Goal: Find specific fact: Find specific fact

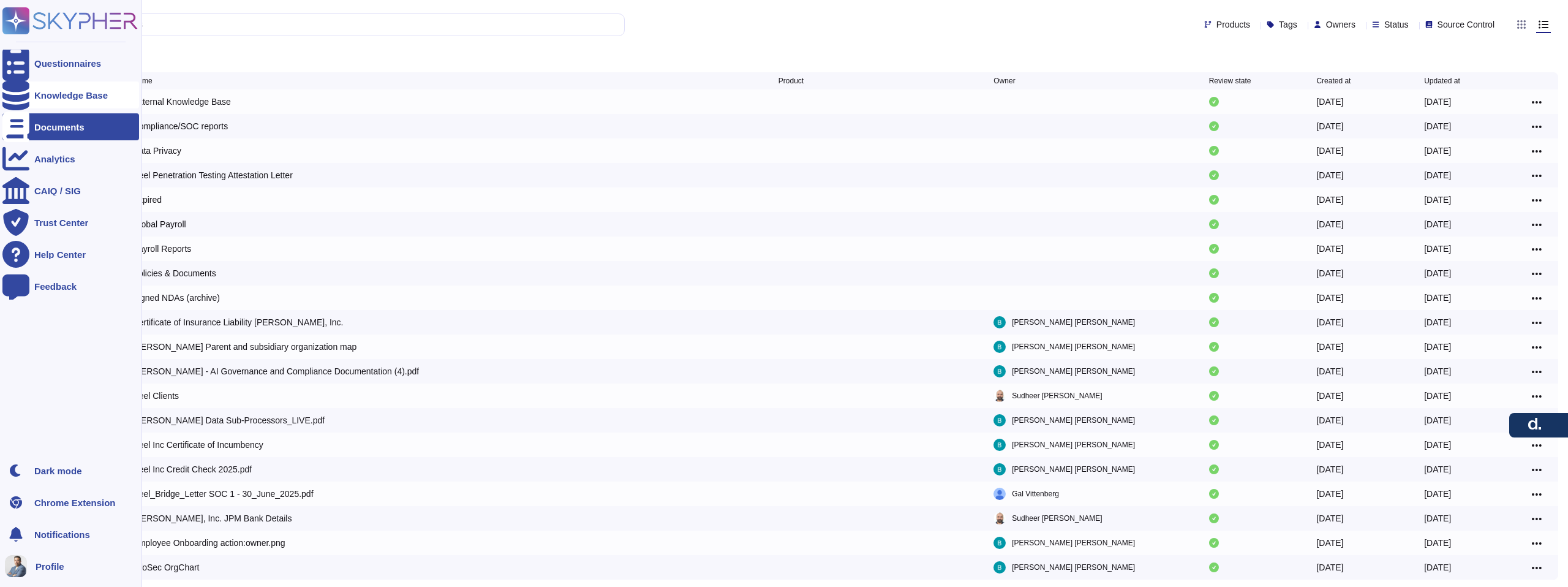
click at [61, 91] on div "Knowledge Base" at bounding box center [70, 95] width 73 height 9
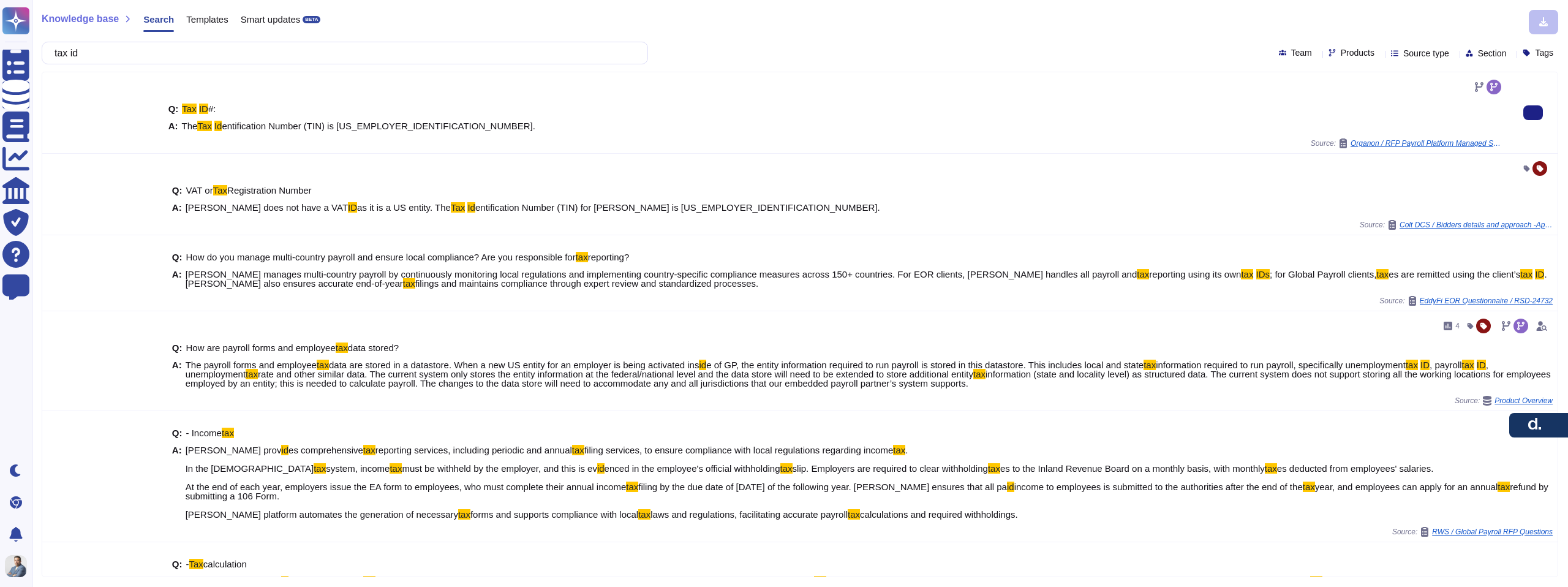
type input "tax id"
drag, startPoint x: 403, startPoint y: 126, endPoint x: 347, endPoint y: 126, distance: 56.0
click at [343, 126] on div "A: The Tax Id entification Number (TIN) is [US_EMPLOYER_IDENTIFICATION_NUMBER]." at bounding box center [836, 126] width 1335 height 9
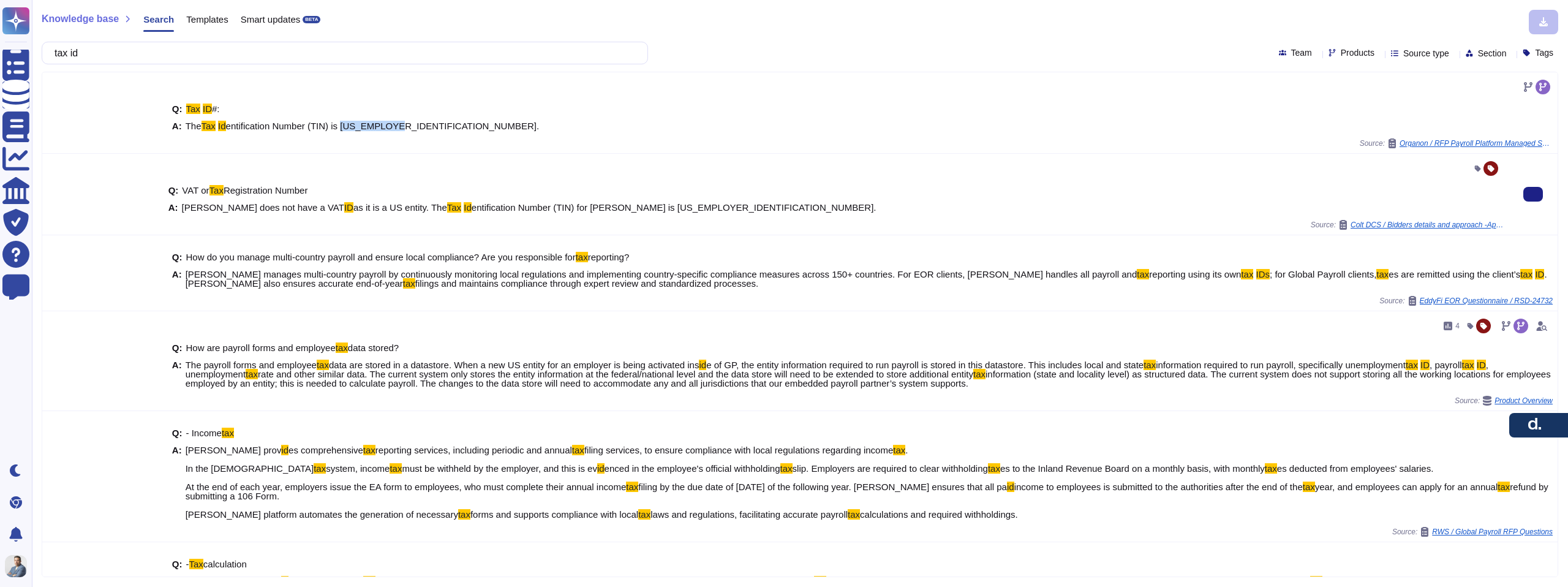
copy span "[US_EMPLOYER_IDENTIFICATION_NUMBER]."
